Goal: Information Seeking & Learning: Learn about a topic

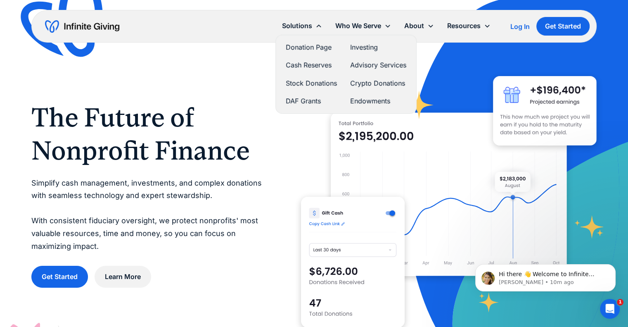
click at [294, 83] on link "Stock Donations" at bounding box center [311, 83] width 51 height 11
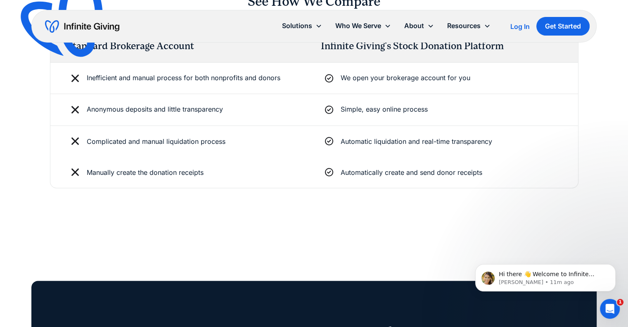
scroll to position [1404, 0]
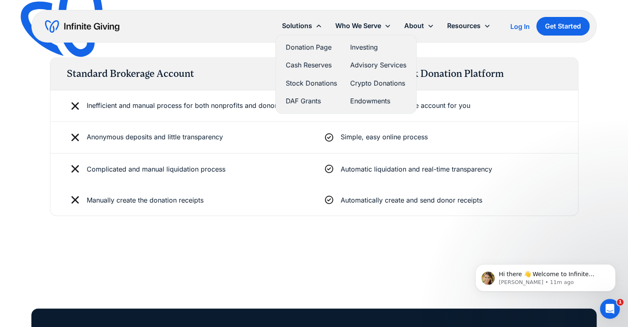
click at [361, 82] on link "Crypto Donations" at bounding box center [378, 83] width 56 height 11
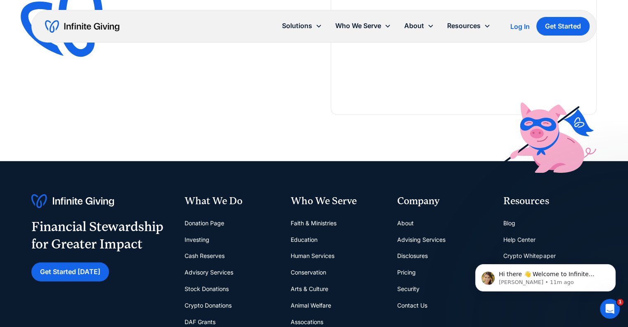
scroll to position [2395, 0]
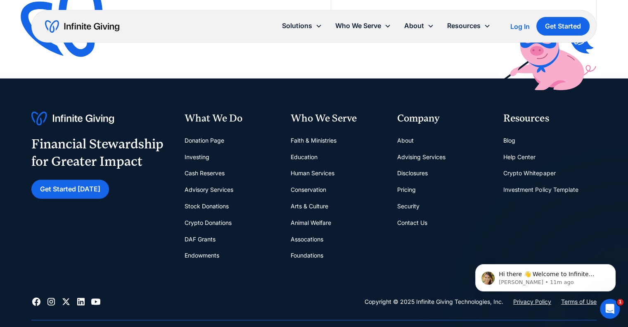
click at [410, 189] on link "Pricing" at bounding box center [406, 189] width 19 height 17
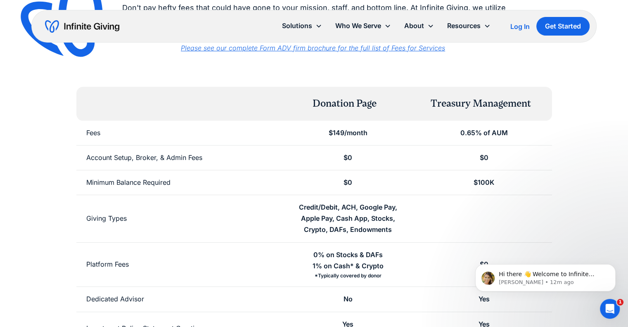
scroll to position [41, 0]
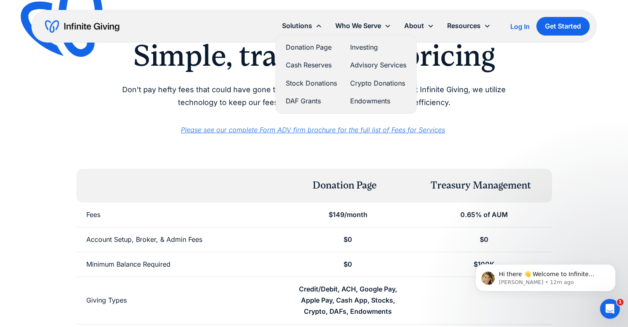
click at [305, 64] on link "Cash Reserves" at bounding box center [311, 64] width 51 height 11
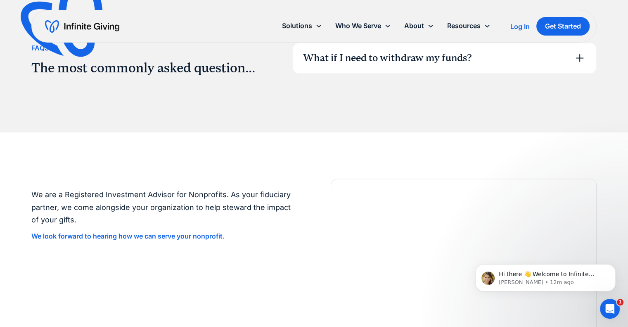
scroll to position [1115, 0]
